Goal: Task Accomplishment & Management: Complete application form

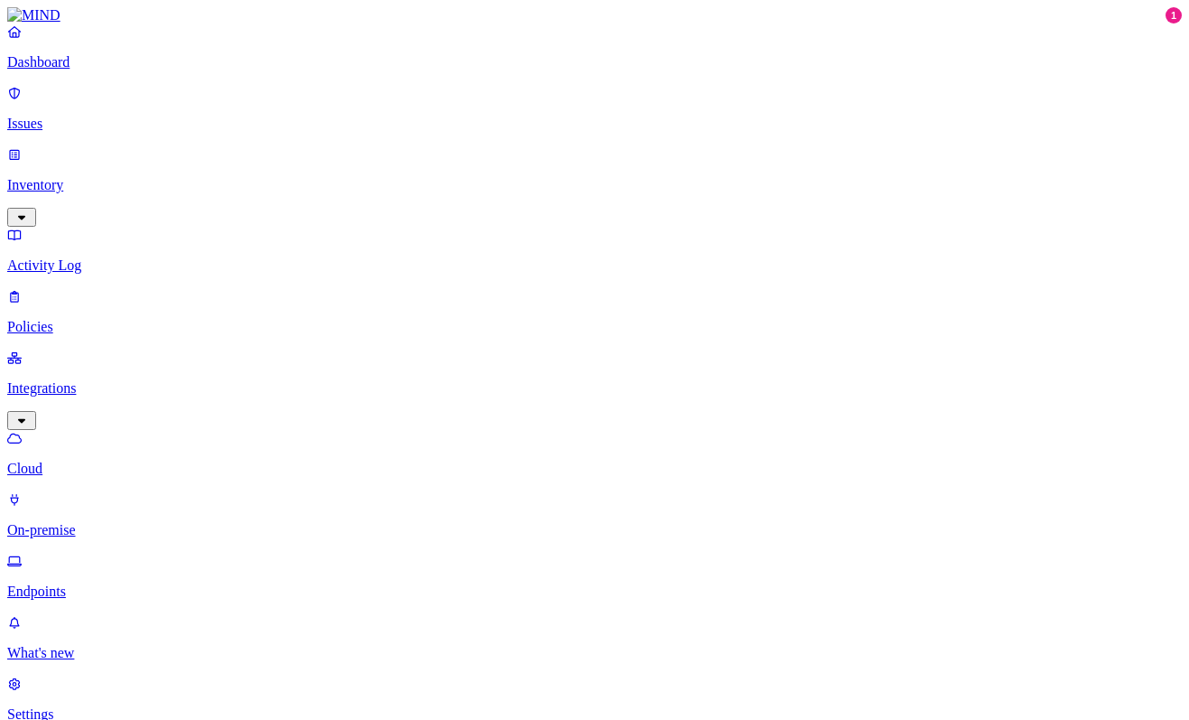
click at [76, 70] on p "Dashboard" at bounding box center [594, 62] width 1175 height 16
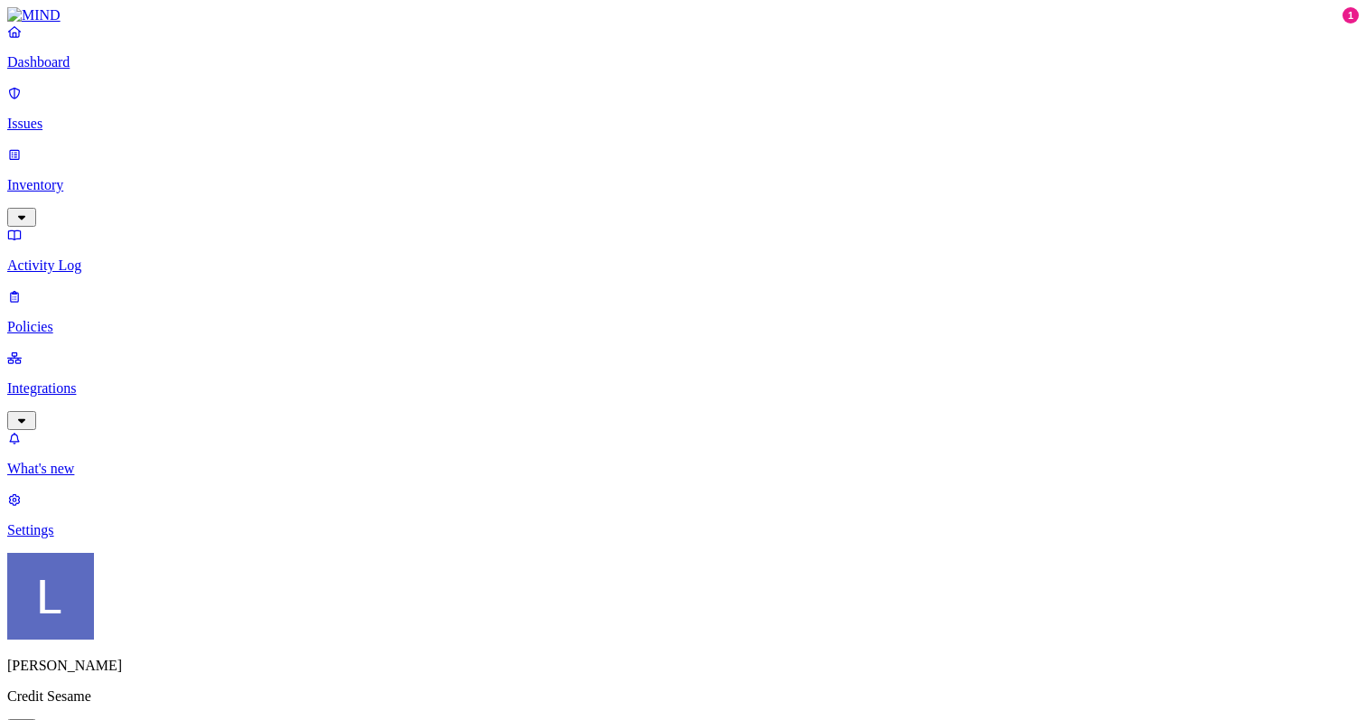
drag, startPoint x: 1049, startPoint y: 507, endPoint x: 1110, endPoint y: 508, distance: 60.5
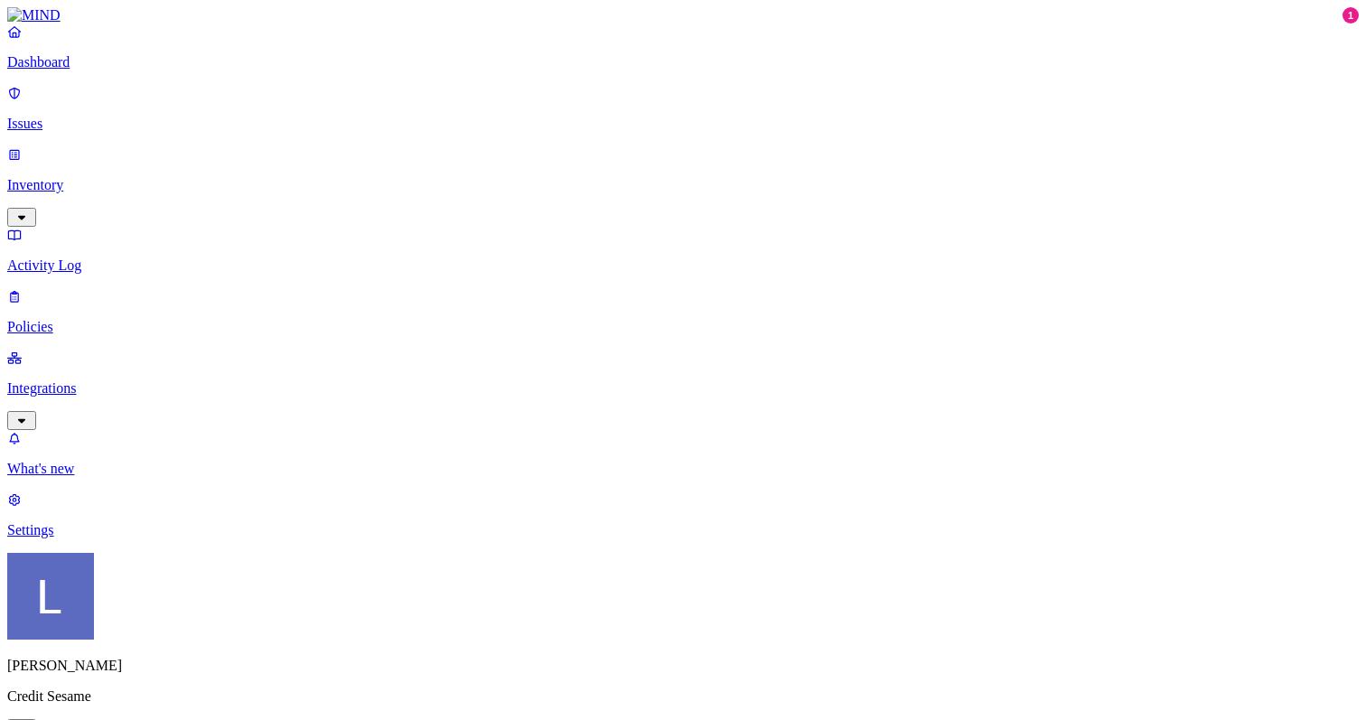
click at [135, 177] on p "Inventory" at bounding box center [682, 185] width 1351 height 16
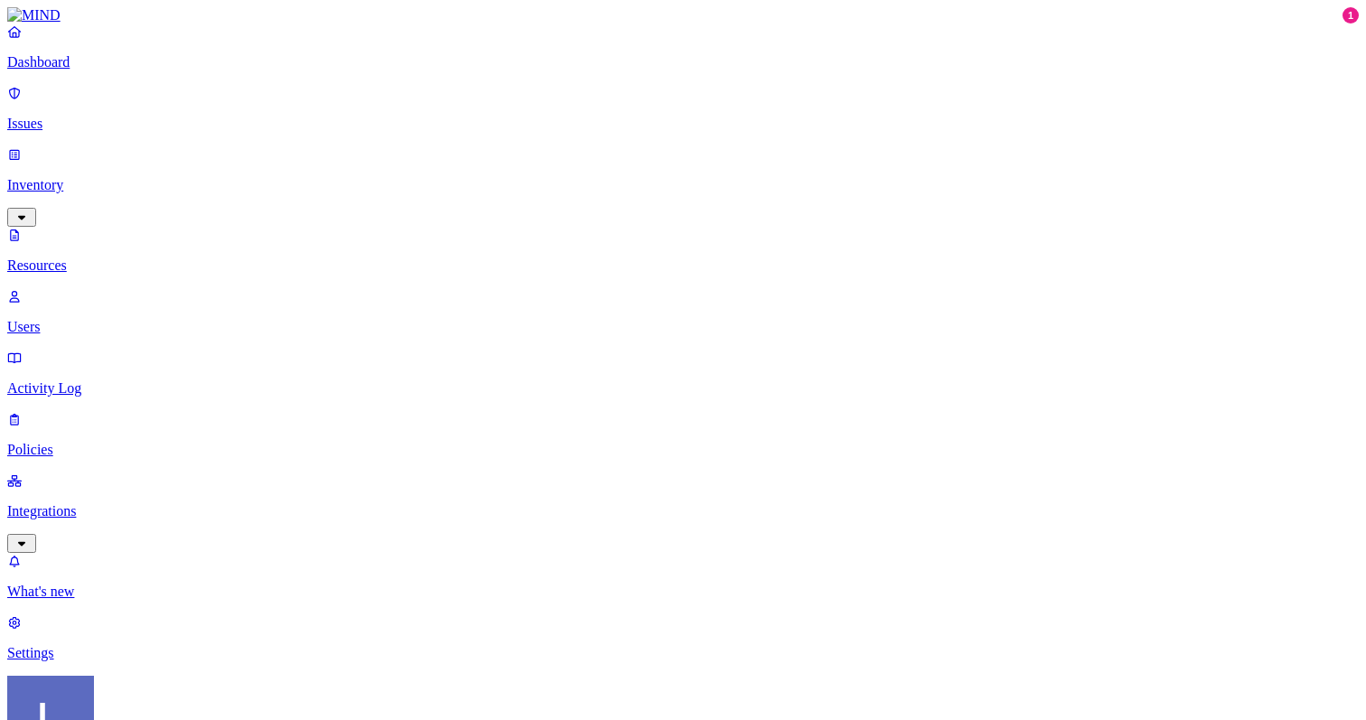
click at [539, 142] on div "PCI" at bounding box center [539, 167] width 0 height 51
click at [874, 319] on span "External users" at bounding box center [861, 335] width 49 height 32
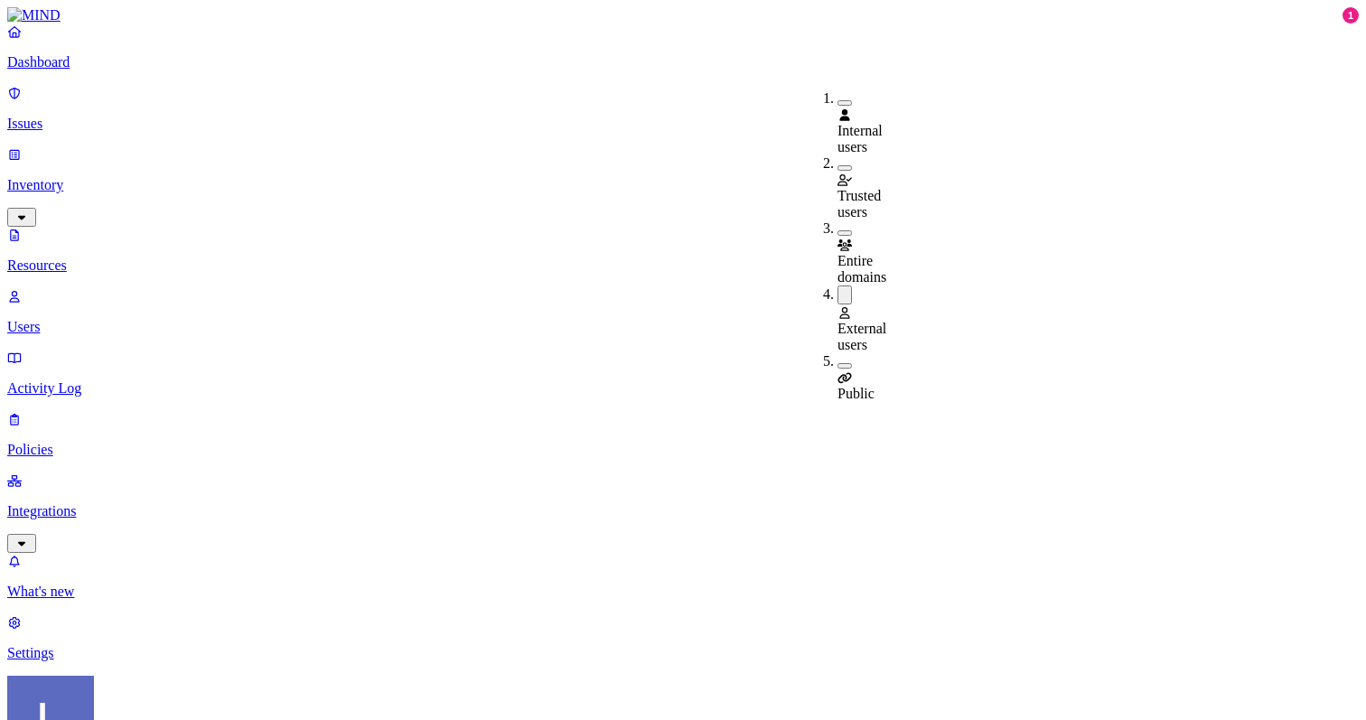
click at [103, 442] on p "Policies" at bounding box center [682, 450] width 1351 height 16
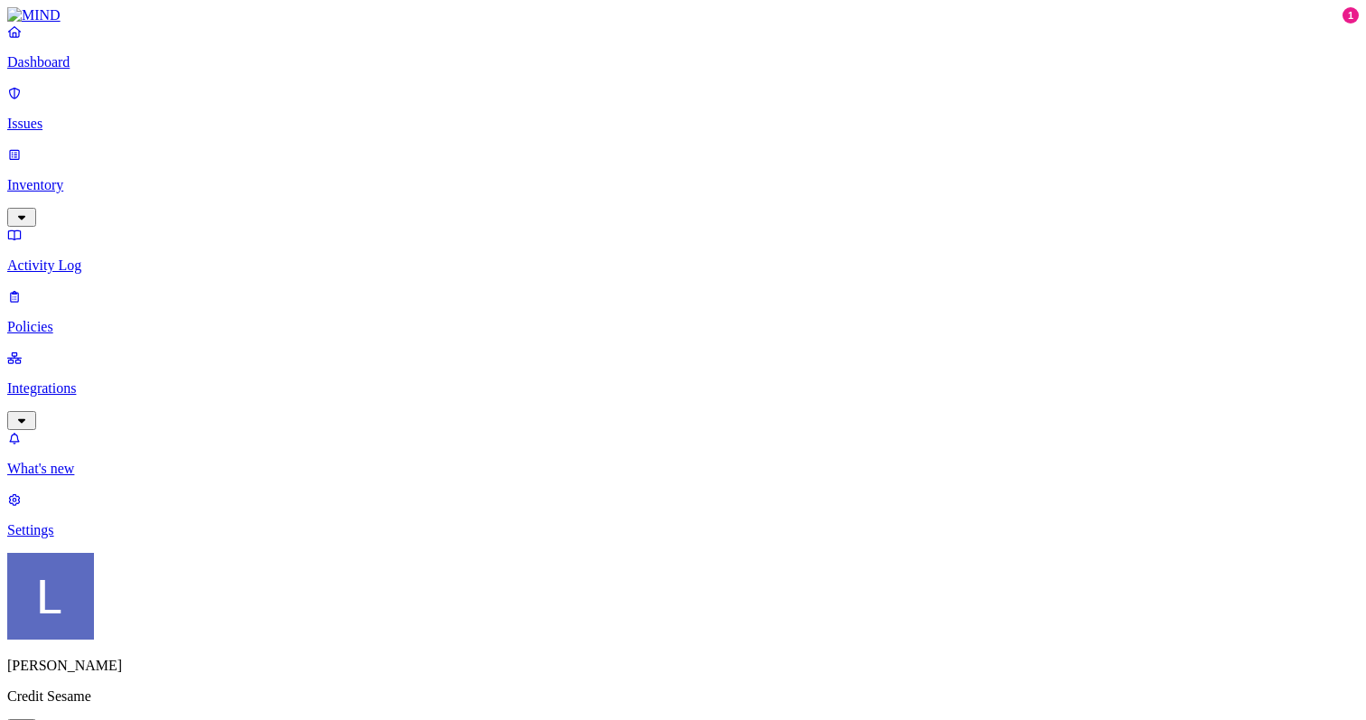
click at [121, 125] on link "Issues" at bounding box center [682, 108] width 1351 height 47
click at [55, 319] on p "Policies" at bounding box center [682, 327] width 1351 height 16
click at [110, 380] on p "Integrations" at bounding box center [682, 388] width 1351 height 16
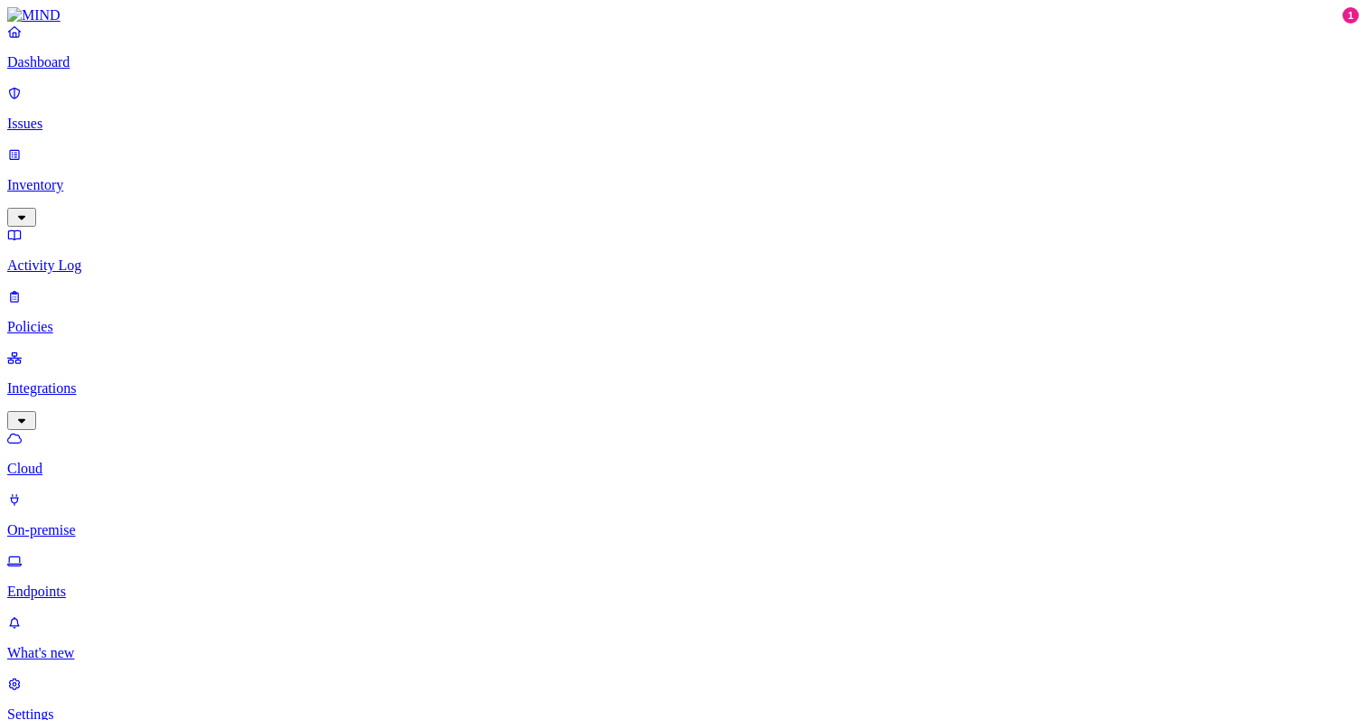
click at [127, 583] on p "Endpoints" at bounding box center [682, 591] width 1351 height 16
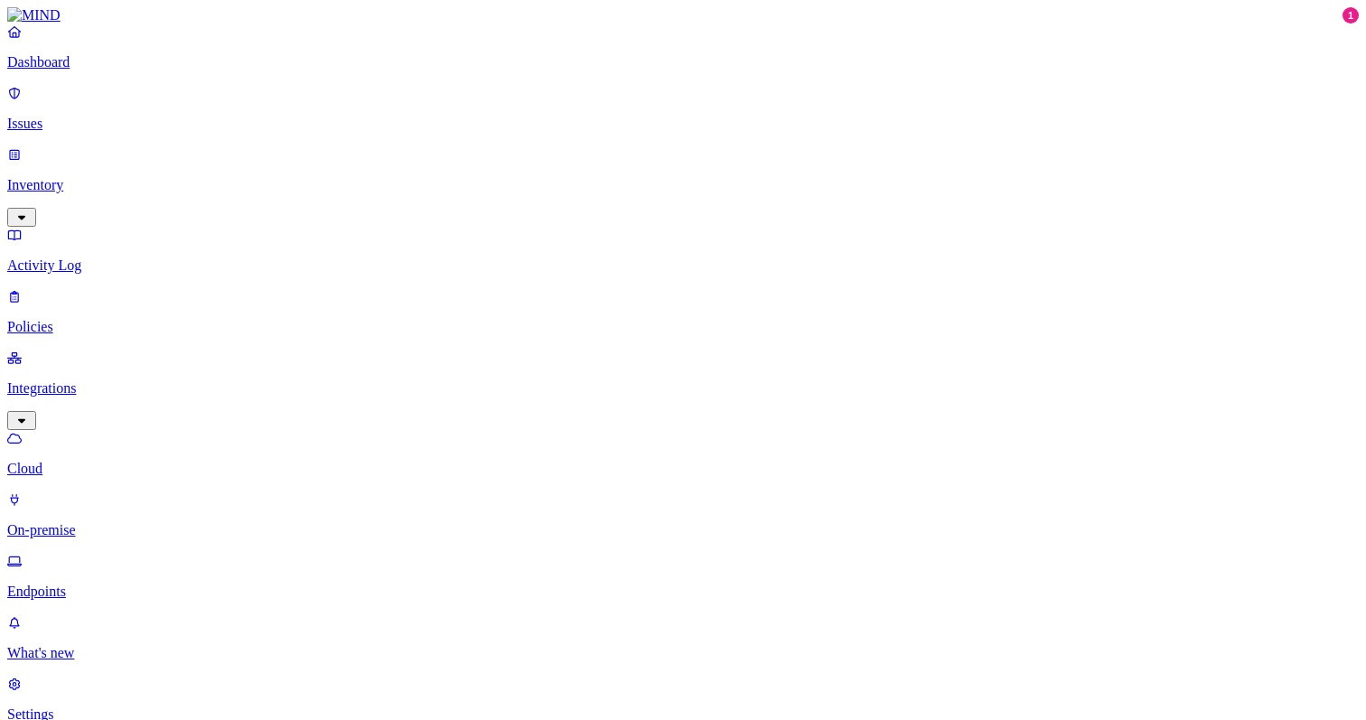
click at [94, 583] on p "Endpoints" at bounding box center [682, 591] width 1351 height 16
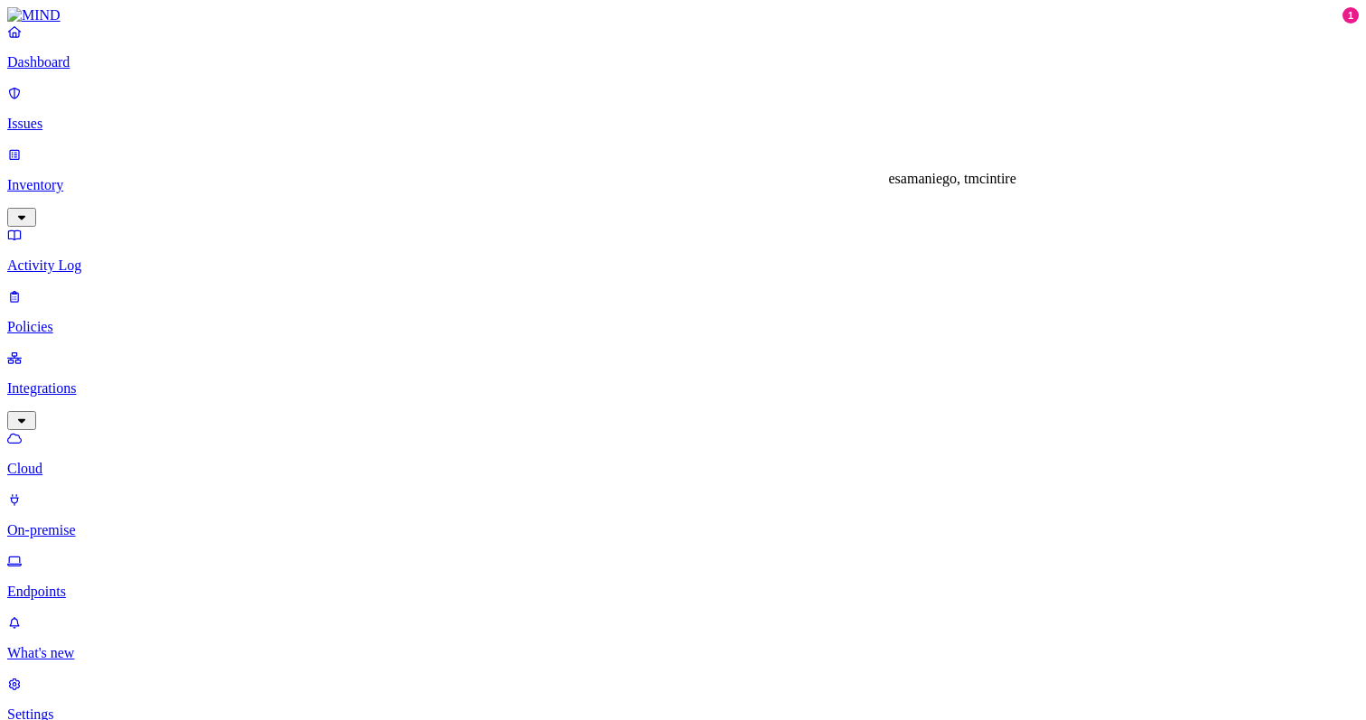
drag, startPoint x: 909, startPoint y: 182, endPoint x: 933, endPoint y: 182, distance: 24.4
click at [933, 182] on div "esamaniego, tmcintire esamaniego, tmcintire" at bounding box center [952, 179] width 127 height 16
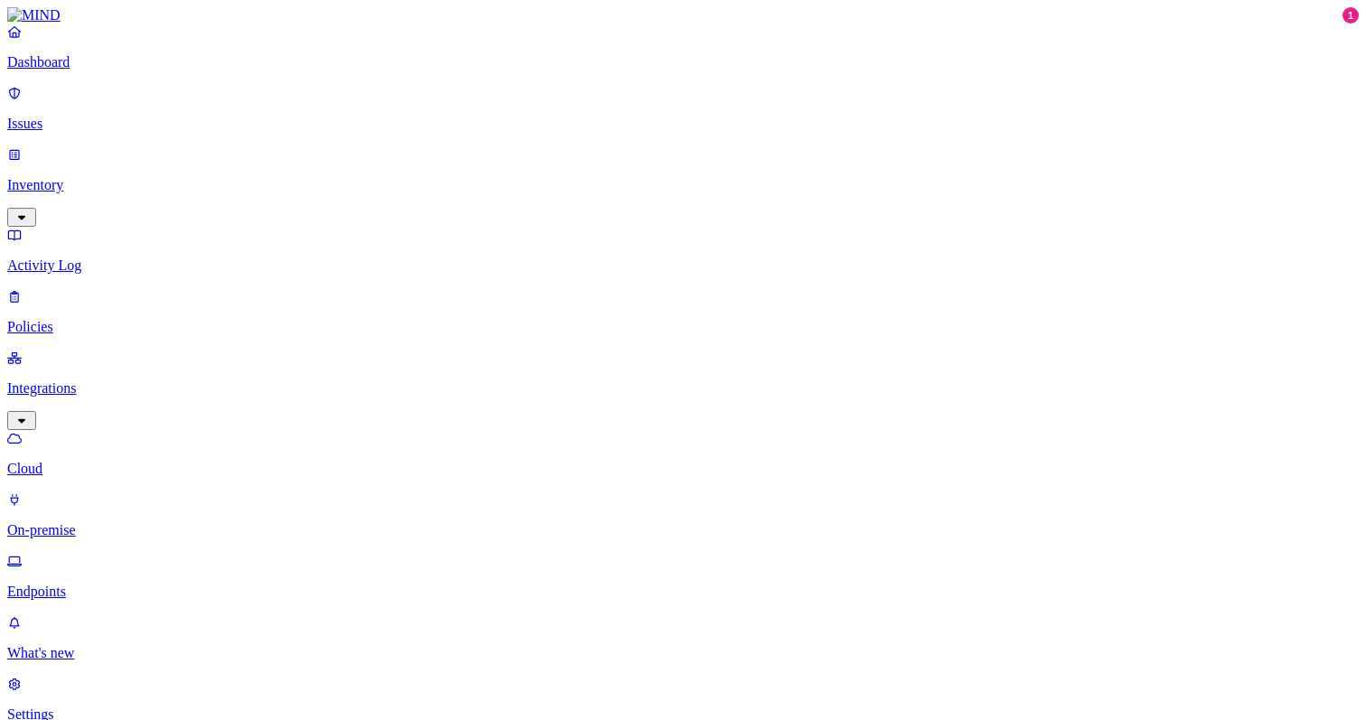
click at [128, 319] on p "Policies" at bounding box center [682, 327] width 1351 height 16
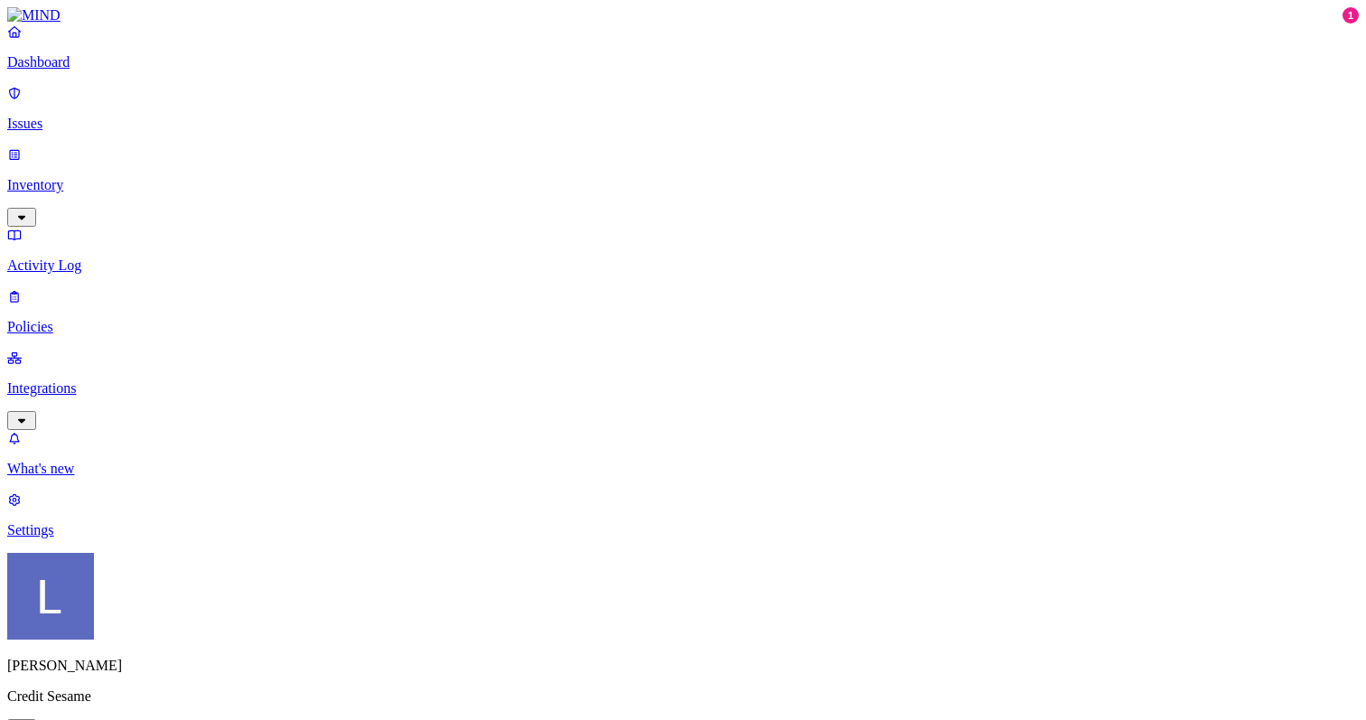
click at [453, 172] on span "Endpoint" at bounding box center [426, 179] width 53 height 15
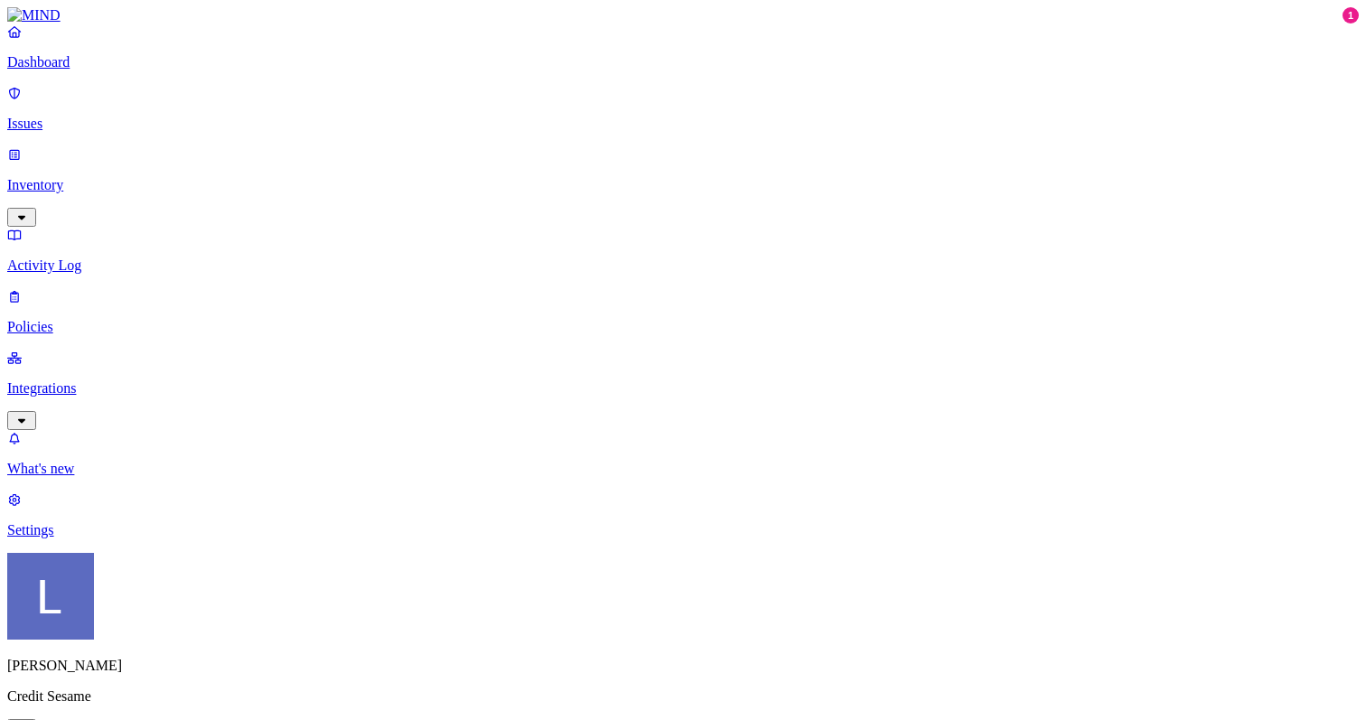
type input "Logan"
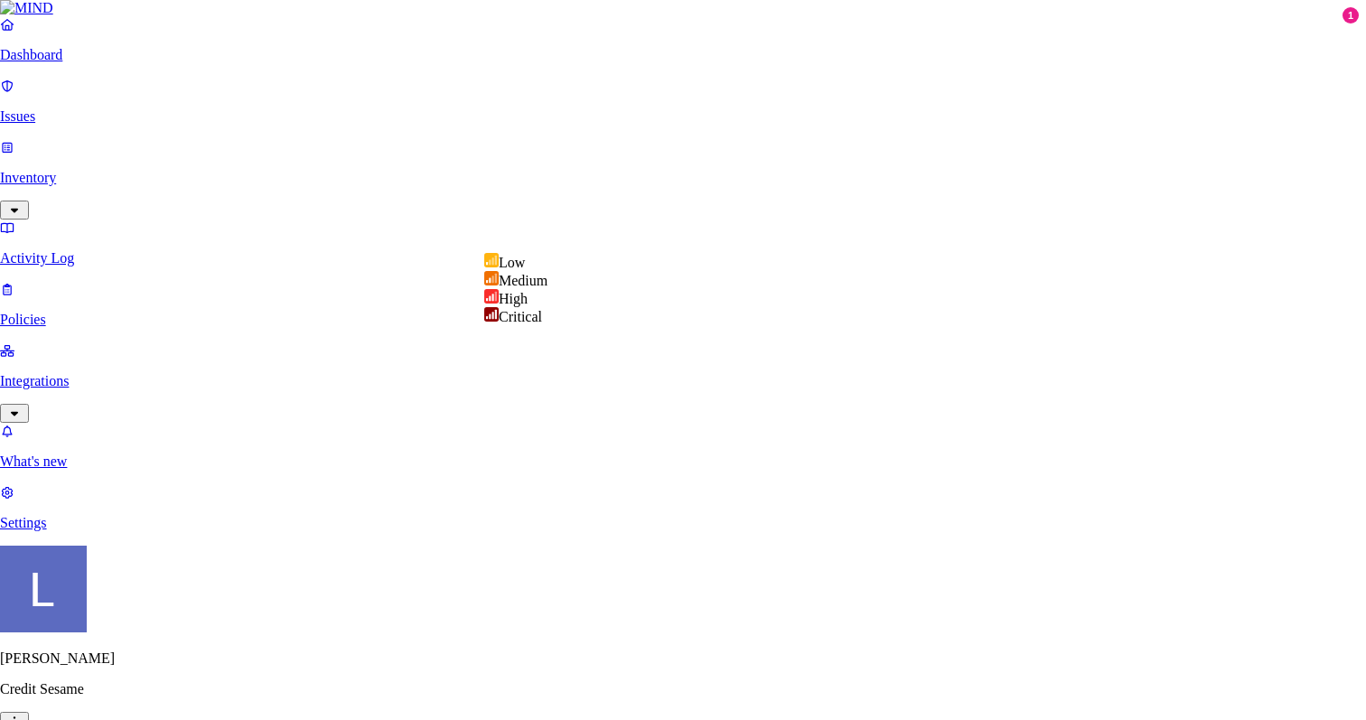
select select "4"
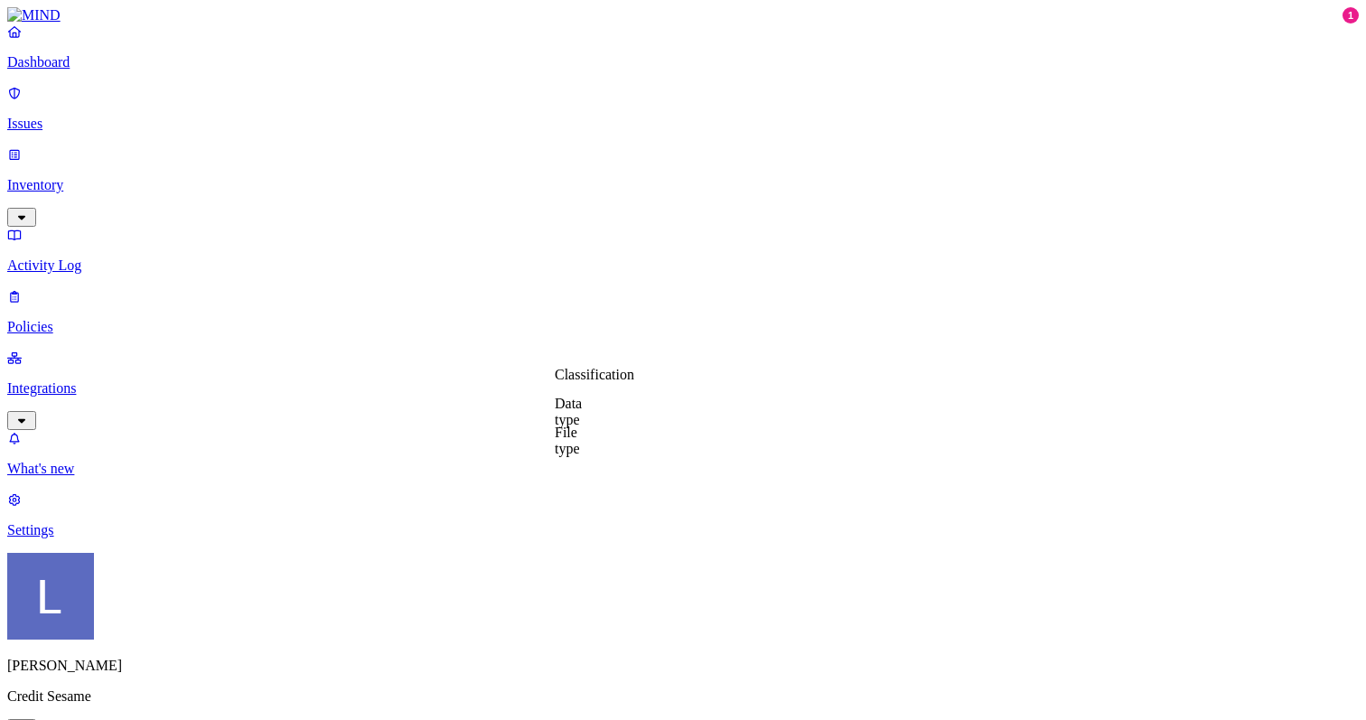
click at [634, 382] on label "Classification" at bounding box center [594, 374] width 79 height 15
click at [671, 472] on div "PII" at bounding box center [642, 458] width 174 height 51
click at [639, 457] on label "Web Category" at bounding box center [612, 459] width 53 height 32
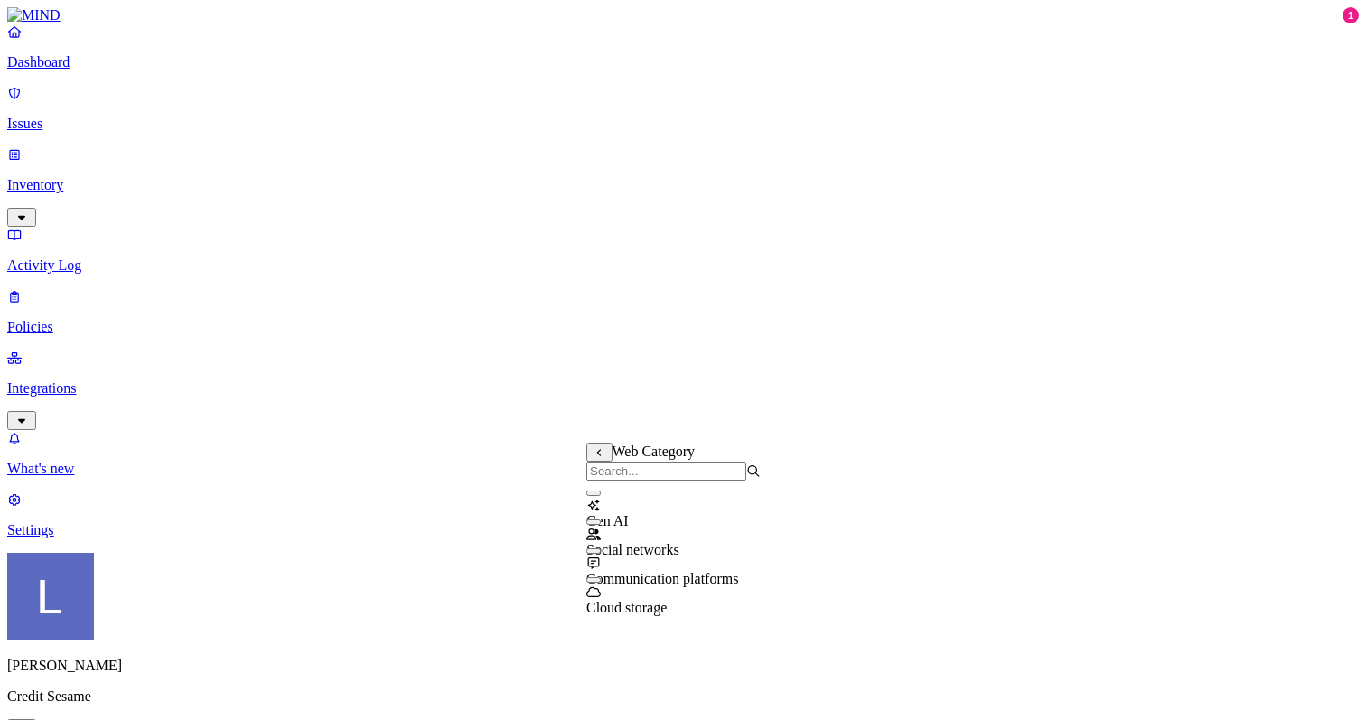
click at [601, 496] on button "button" at bounding box center [593, 492] width 14 height 5
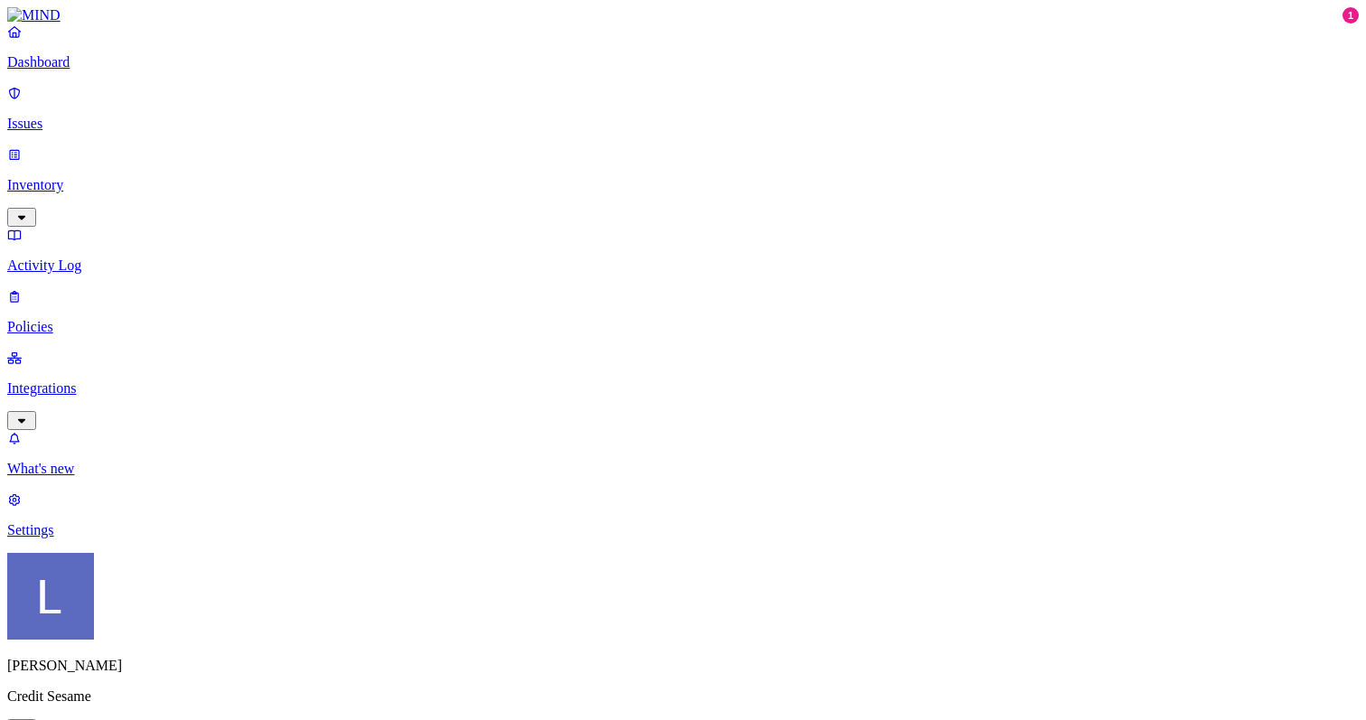
click at [146, 117] on p "Issues" at bounding box center [682, 124] width 1351 height 16
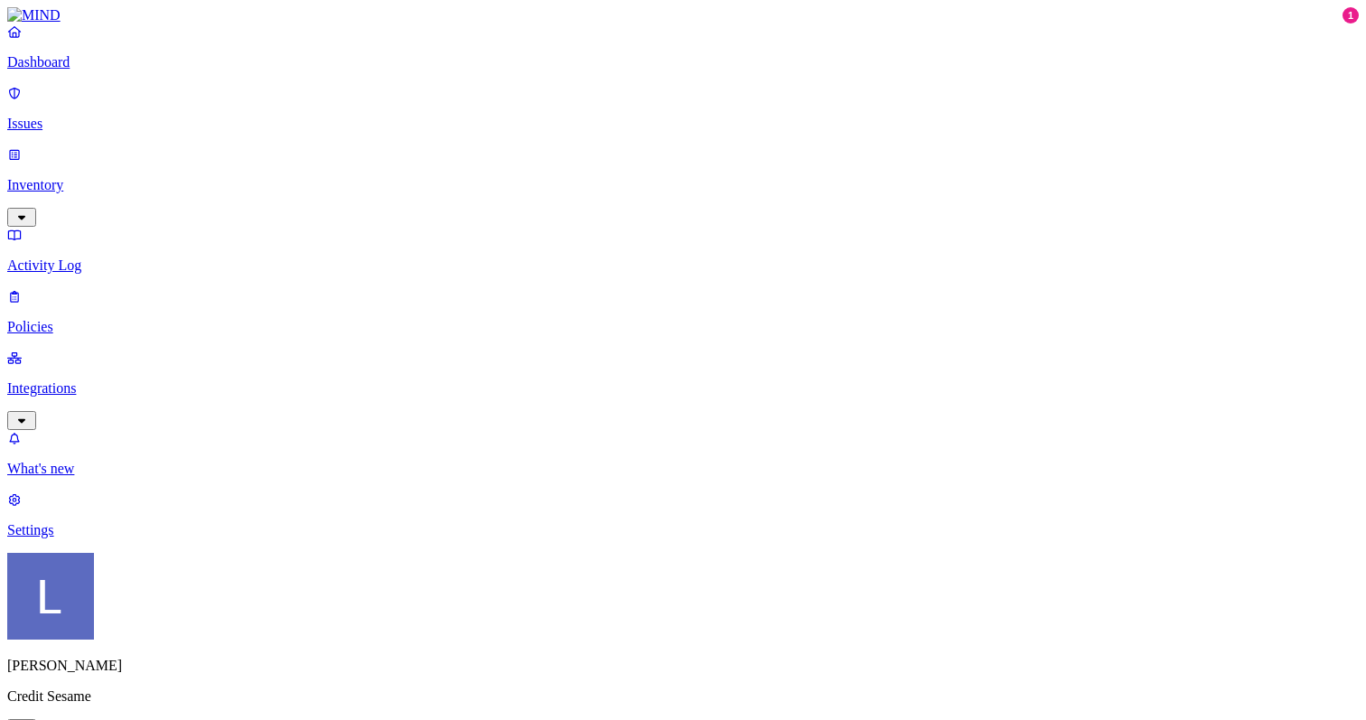
click at [140, 116] on p "Issues" at bounding box center [682, 124] width 1351 height 16
drag, startPoint x: 1025, startPoint y: 686, endPoint x: 1034, endPoint y: 721, distance: 35.5
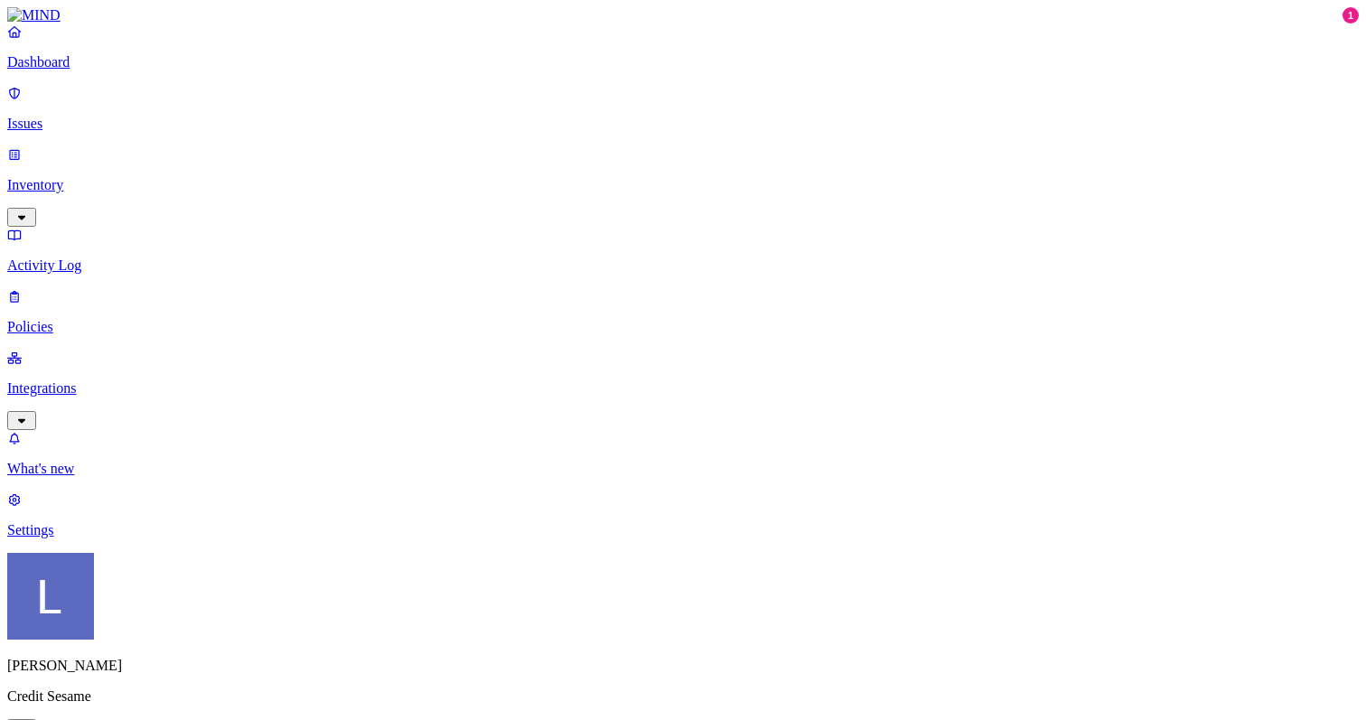
click at [106, 359] on nav "Dashboard Issues Inventory Activity Log Policies Integrations What's new 1 Sett…" at bounding box center [682, 280] width 1351 height 515
click at [117, 350] on link "Integrations" at bounding box center [682, 389] width 1351 height 78
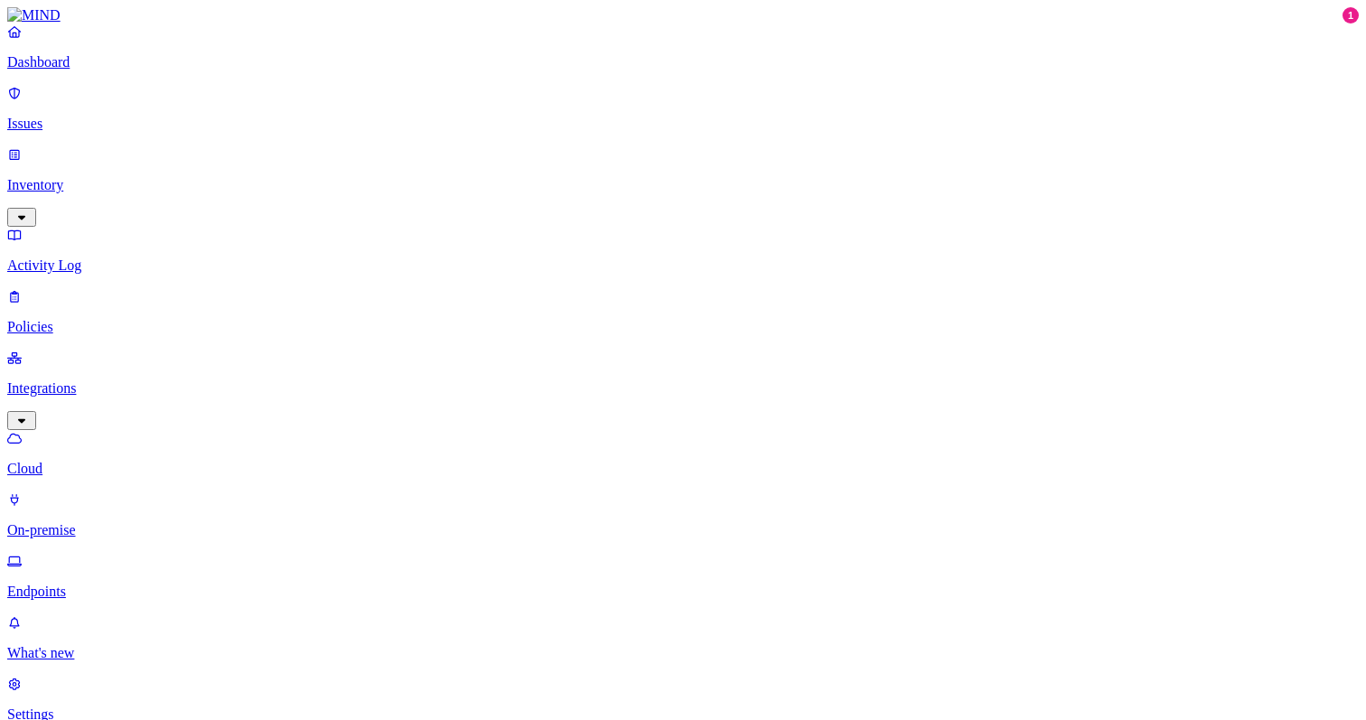
click at [88, 583] on p "Endpoints" at bounding box center [682, 591] width 1351 height 16
click at [110, 522] on p "On-premise" at bounding box center [682, 530] width 1351 height 16
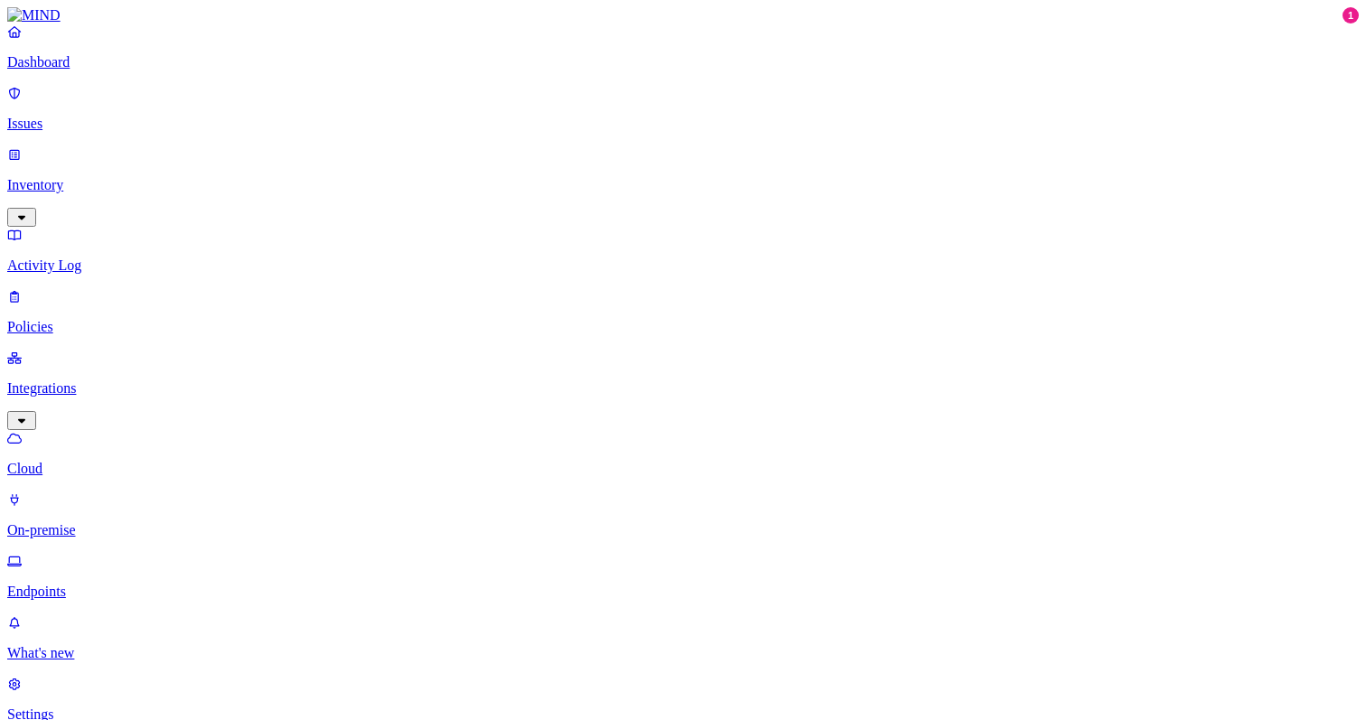
click at [139, 553] on link "Endpoints" at bounding box center [682, 576] width 1351 height 47
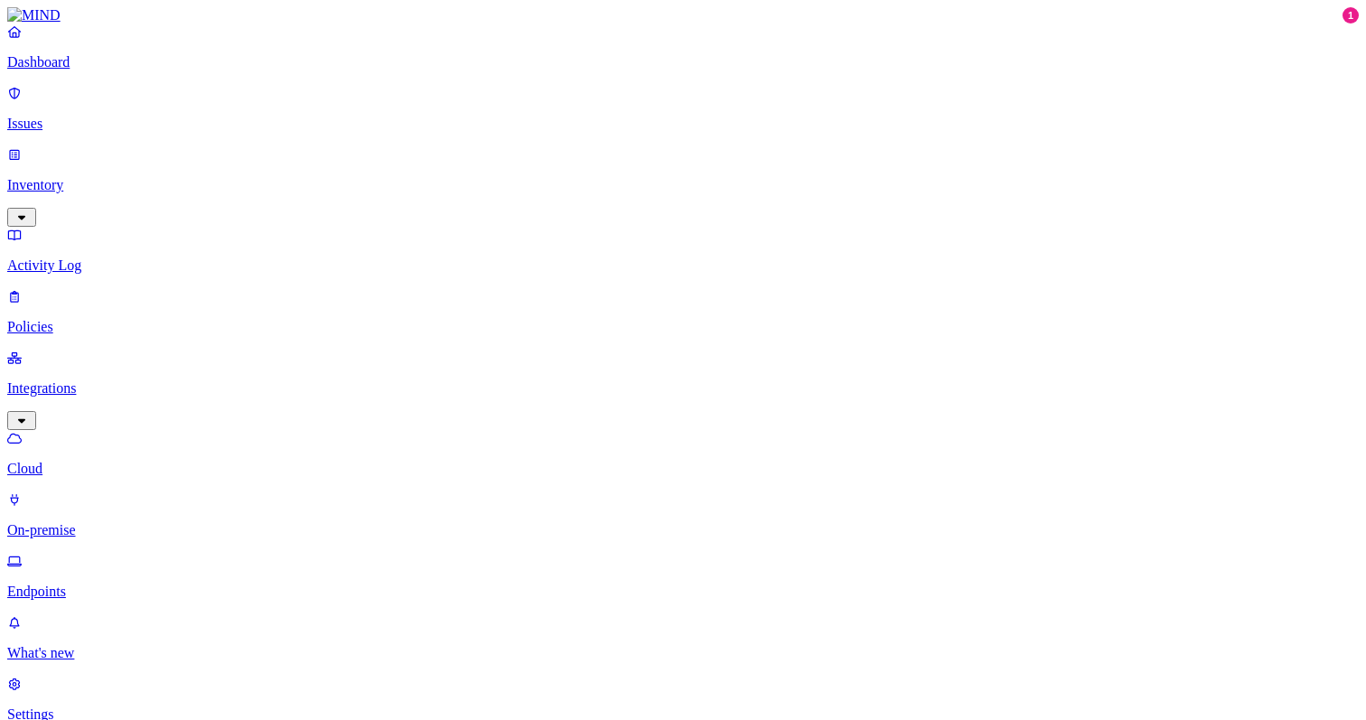
click at [114, 70] on p "Dashboard" at bounding box center [682, 62] width 1351 height 16
